Goal: Task Accomplishment & Management: Manage account settings

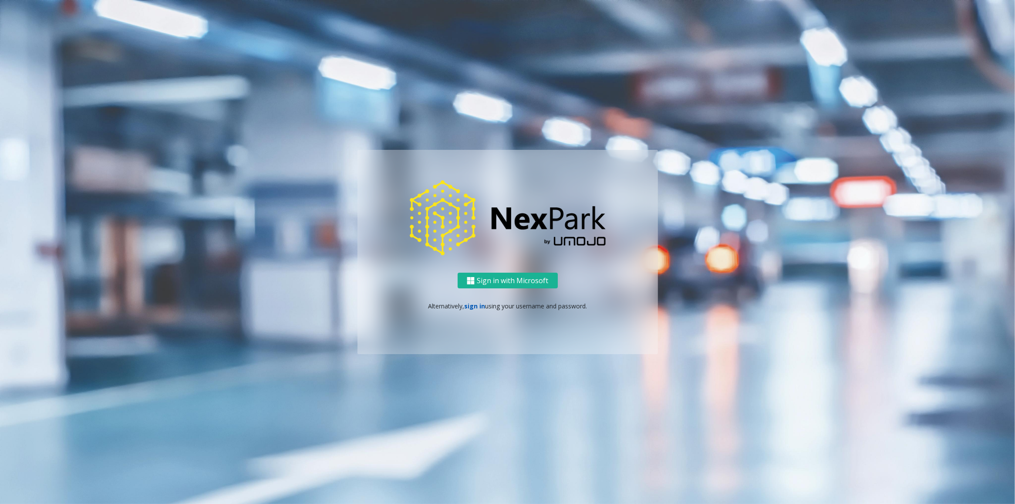
click at [473, 305] on link "sign in" at bounding box center [474, 306] width 21 height 8
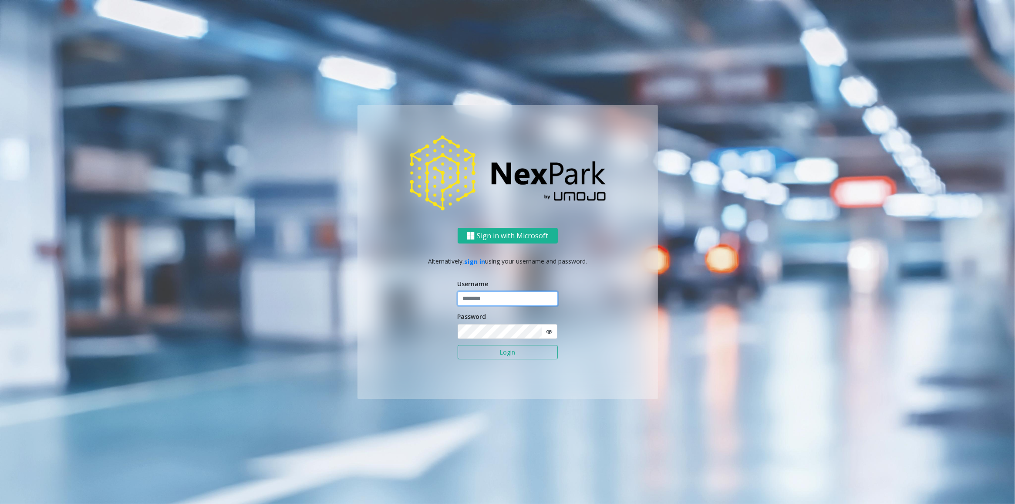
type input "********"
click at [497, 351] on button "Login" at bounding box center [508, 352] width 100 height 15
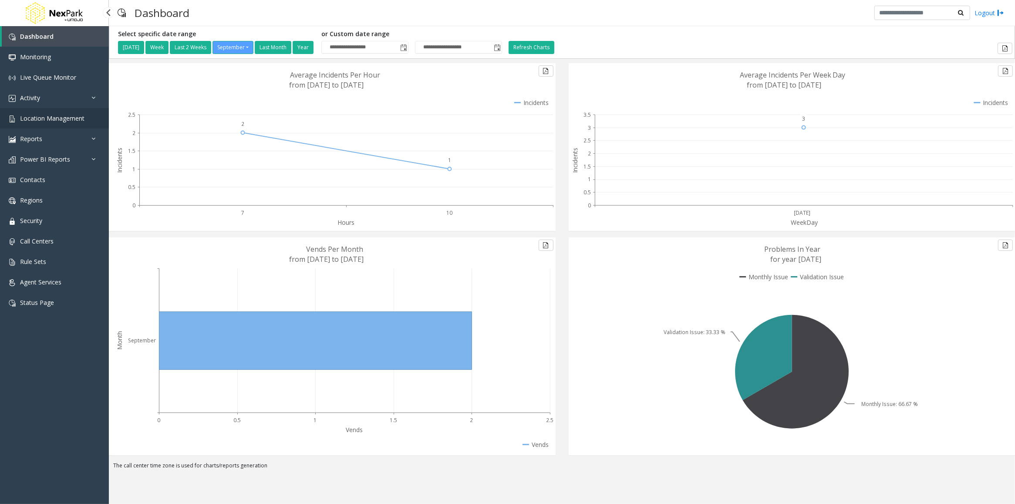
click at [44, 117] on span "Location Management" at bounding box center [52, 118] width 64 height 8
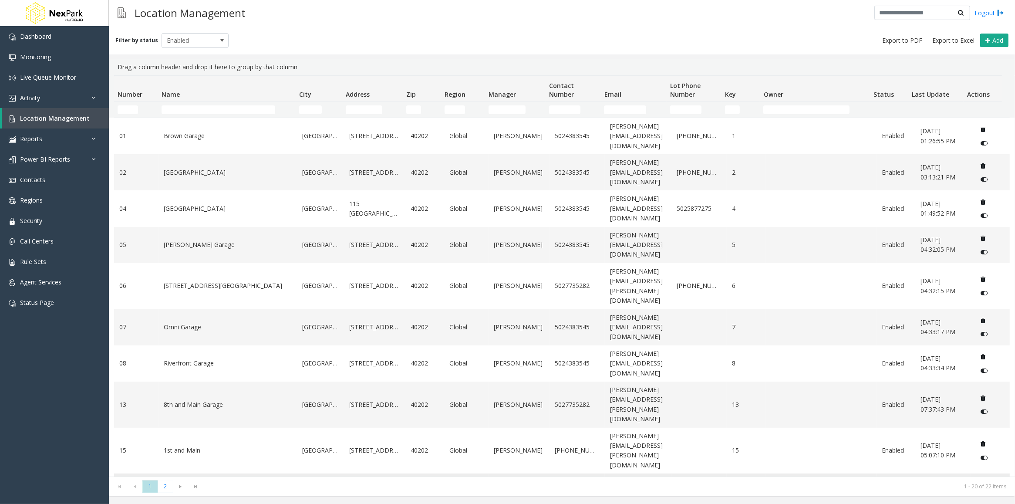
click at [191, 473] on td "[GEOGRAPHIC_DATA]" at bounding box center [228, 491] width 138 height 36
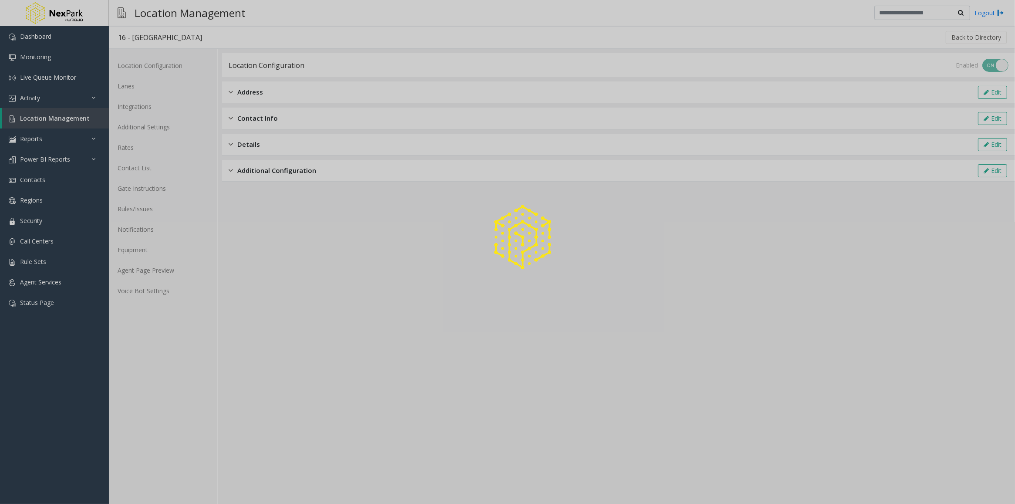
click at [138, 286] on div at bounding box center [507, 252] width 1015 height 504
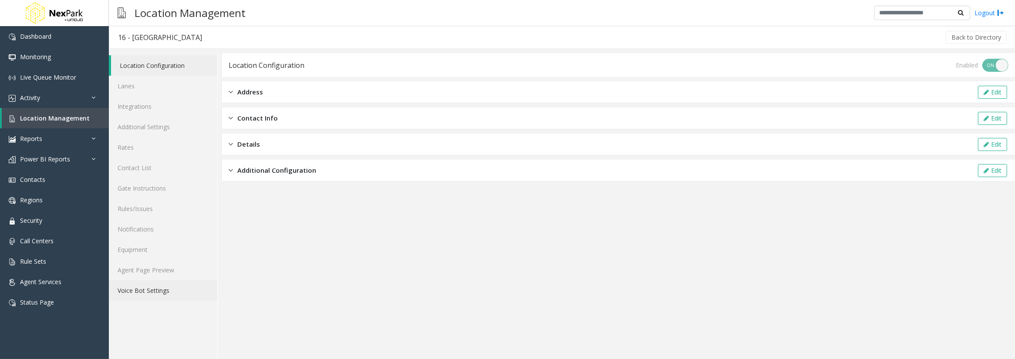
click at [151, 295] on link "Voice Bot Settings" at bounding box center [163, 290] width 108 height 20
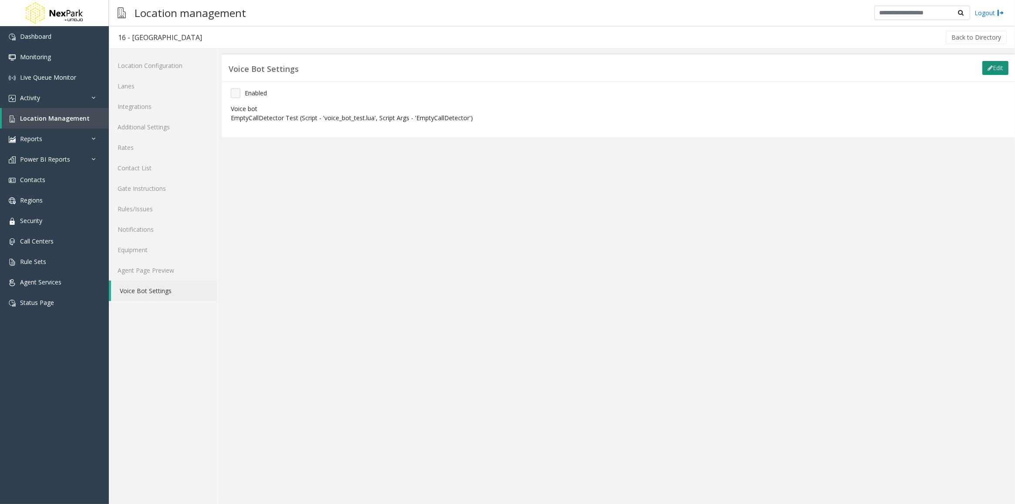
click at [991, 68] on button "Edit" at bounding box center [995, 68] width 26 height 14
click at [1000, 69] on button "Cancel" at bounding box center [993, 68] width 29 height 14
click at [233, 118] on p "EmptyCallDetector Test (Script - 'voice_bot_test.lua', Script Args - 'EmptyCall…" at bounding box center [356, 117] width 250 height 9
